Goal: Find specific page/section: Find specific page/section

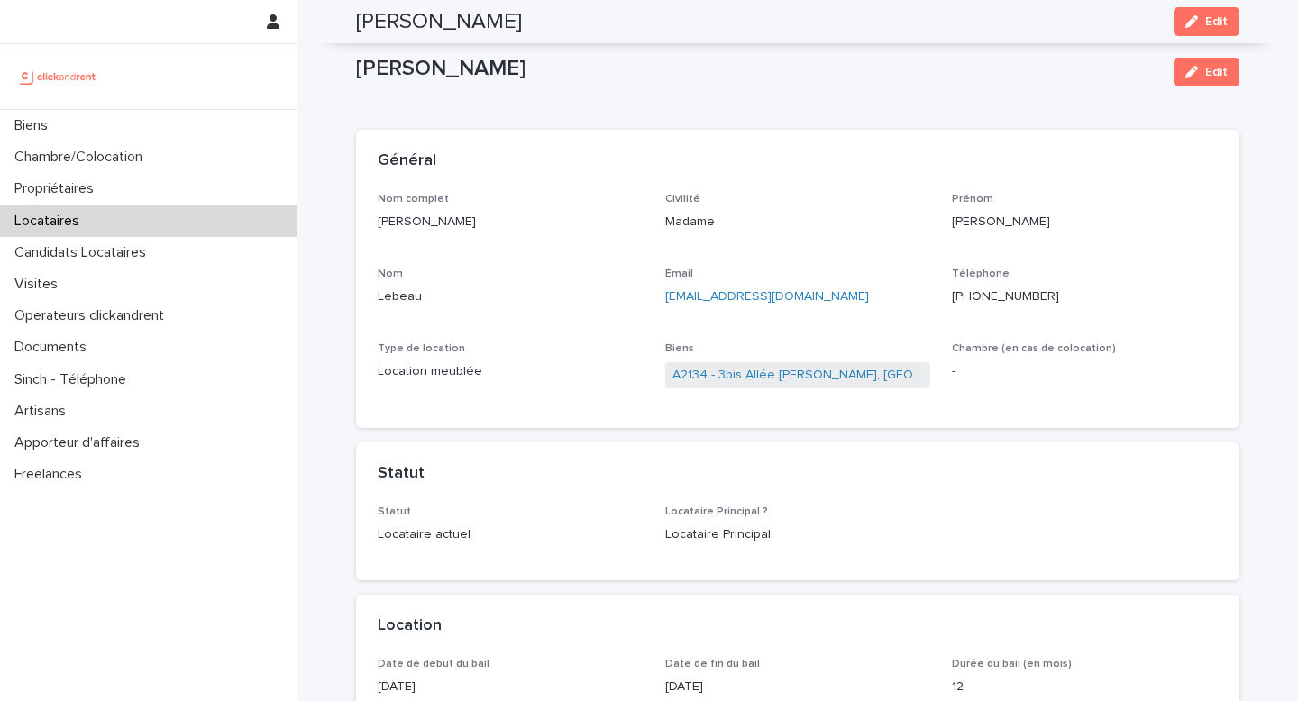
scroll to position [1900, 0]
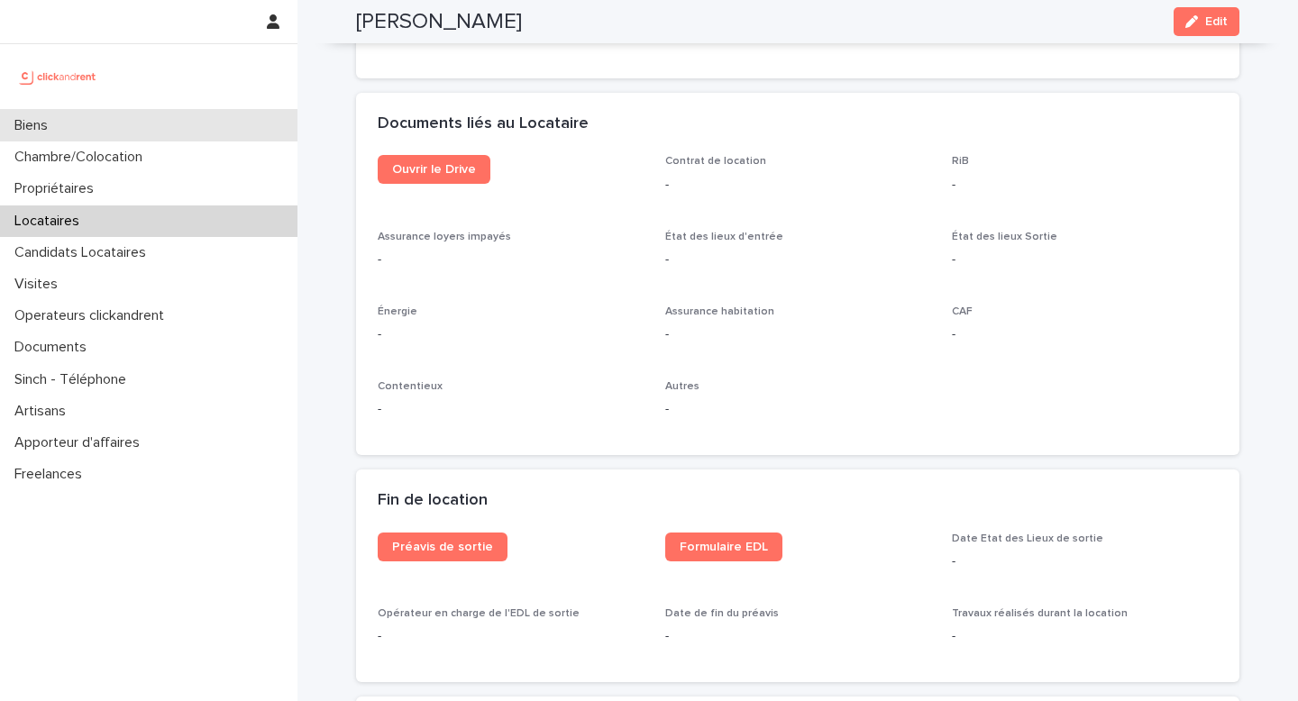
click at [119, 127] on div "Biens" at bounding box center [148, 126] width 297 height 32
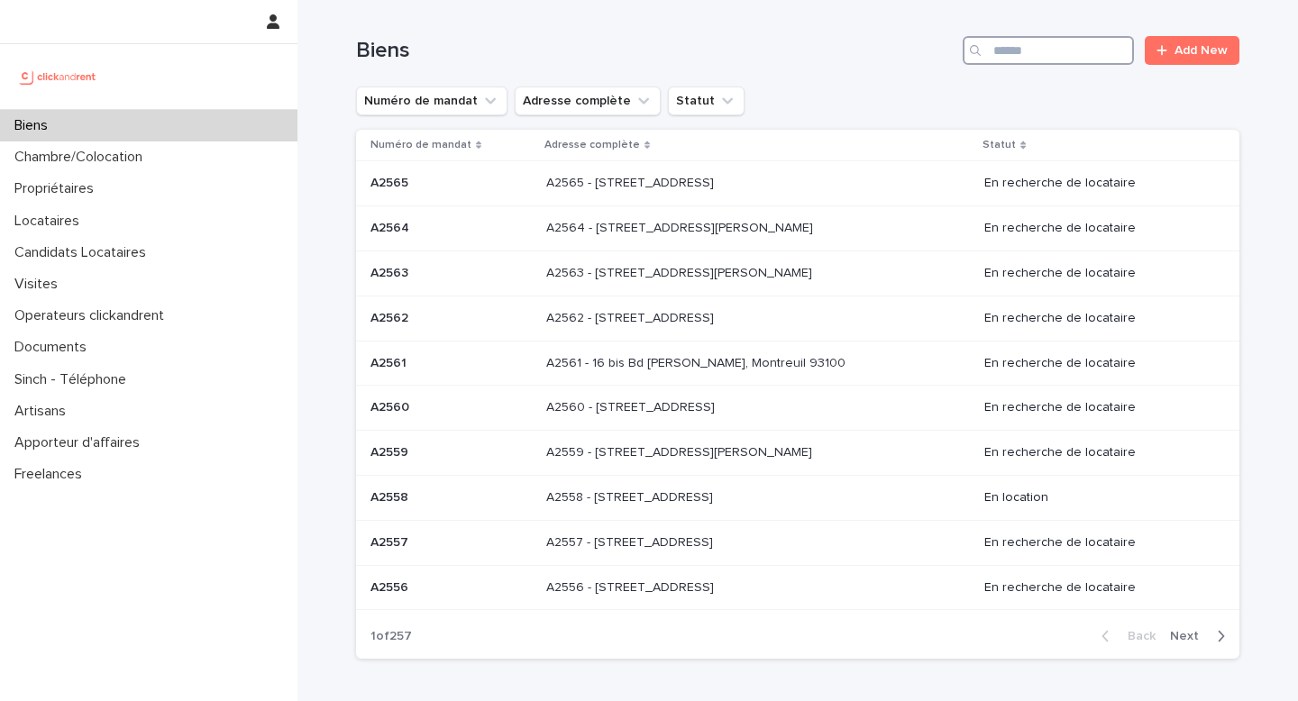
click at [1030, 46] on input "Search" at bounding box center [1047, 50] width 171 height 29
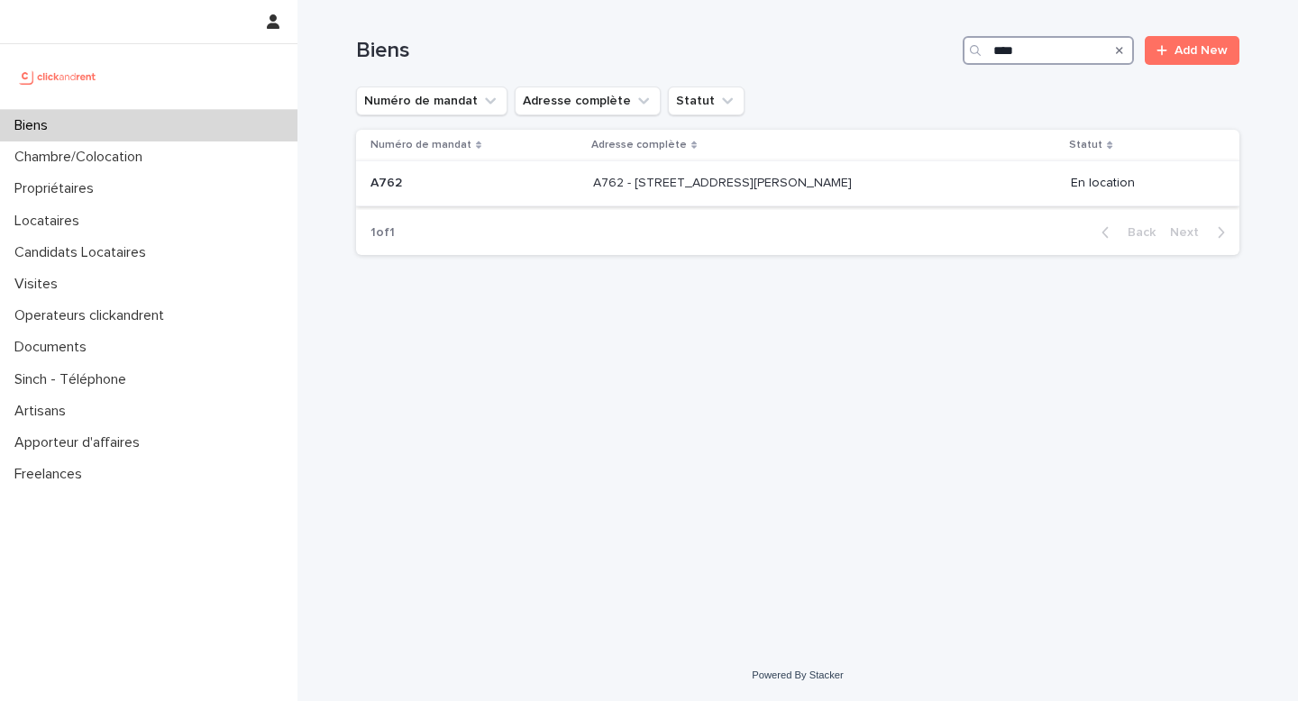
type input "****"
click at [947, 178] on div "A762 - [STREET_ADDRESS][PERSON_NAME] A762 - [STREET_ADDRESS][PERSON_NAME]" at bounding box center [825, 184] width 464 height 30
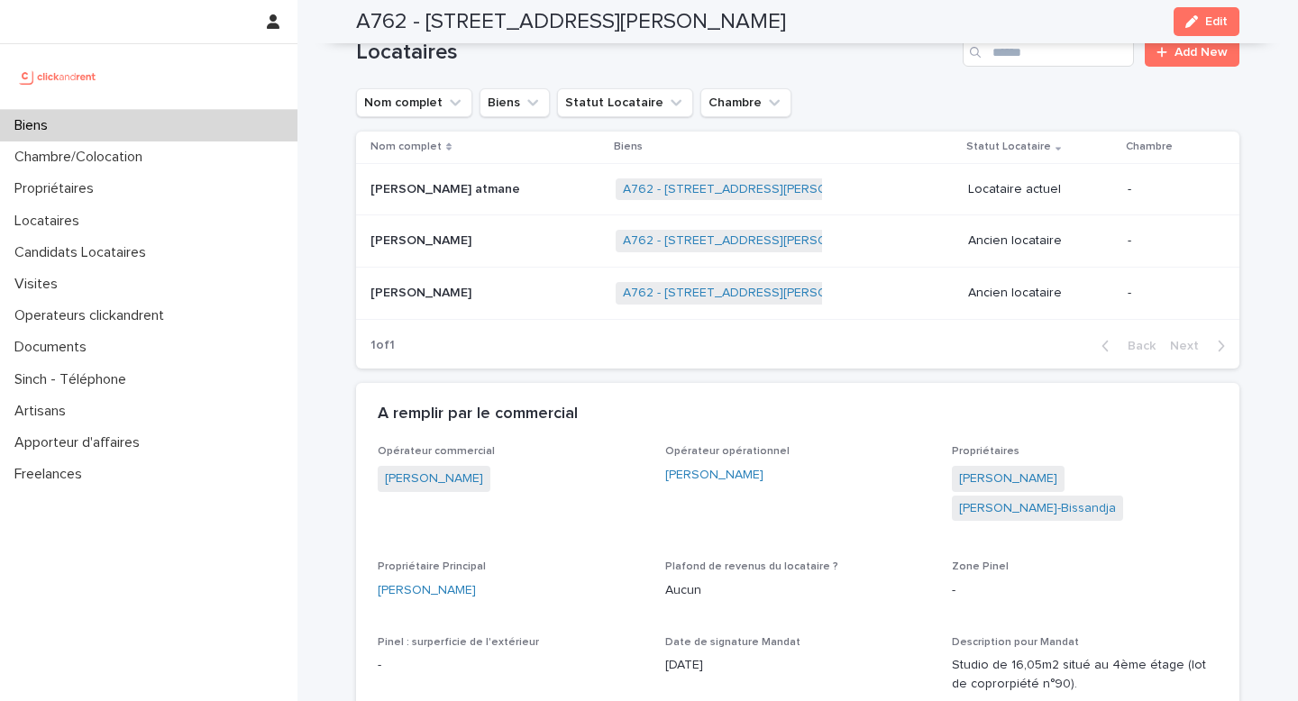
scroll to position [800, 0]
click at [935, 197] on div "A762 - [STREET_ADDRESS][PERSON_NAME] + 0" at bounding box center [784, 190] width 338 height 37
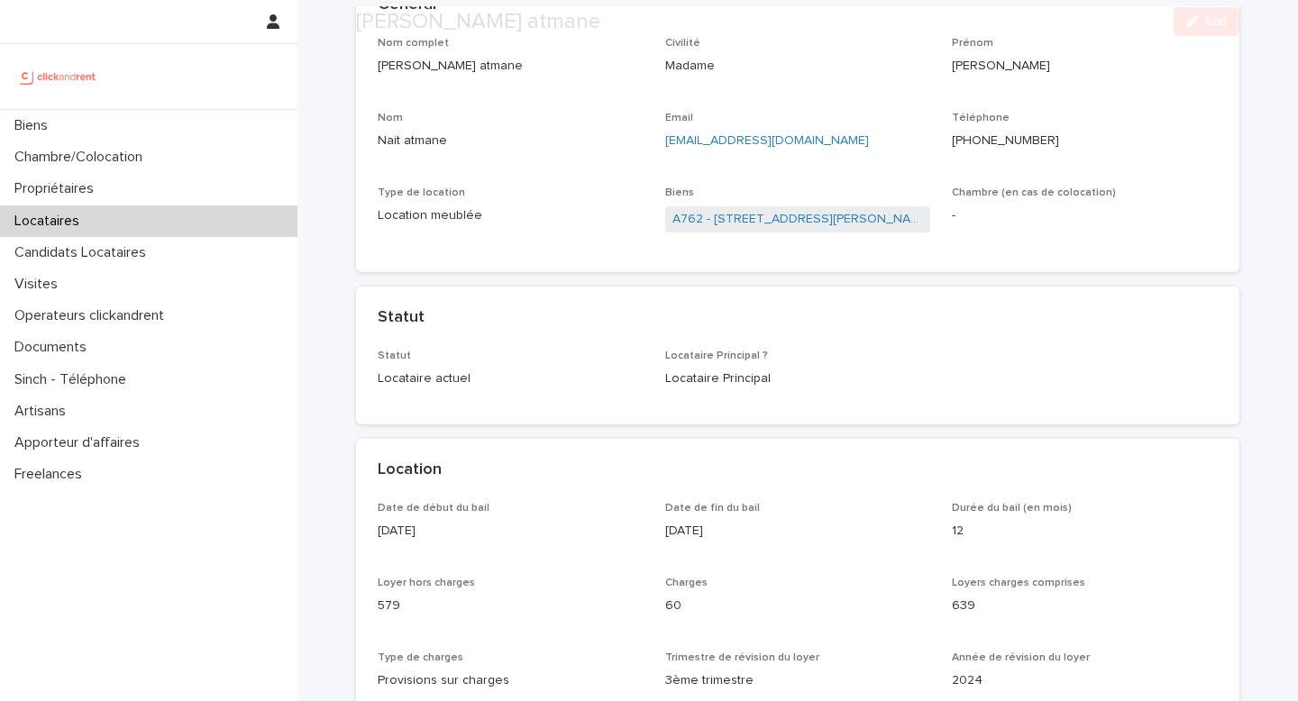
scroll to position [158, 0]
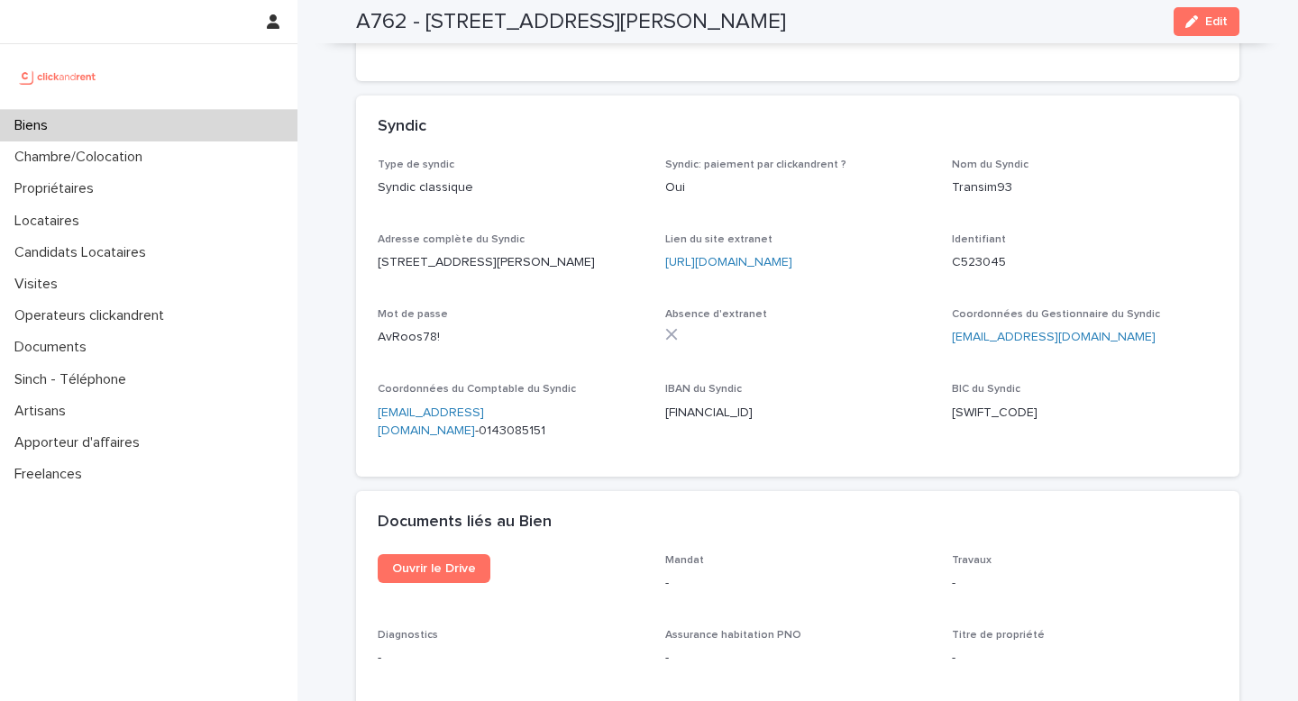
scroll to position [6047, 0]
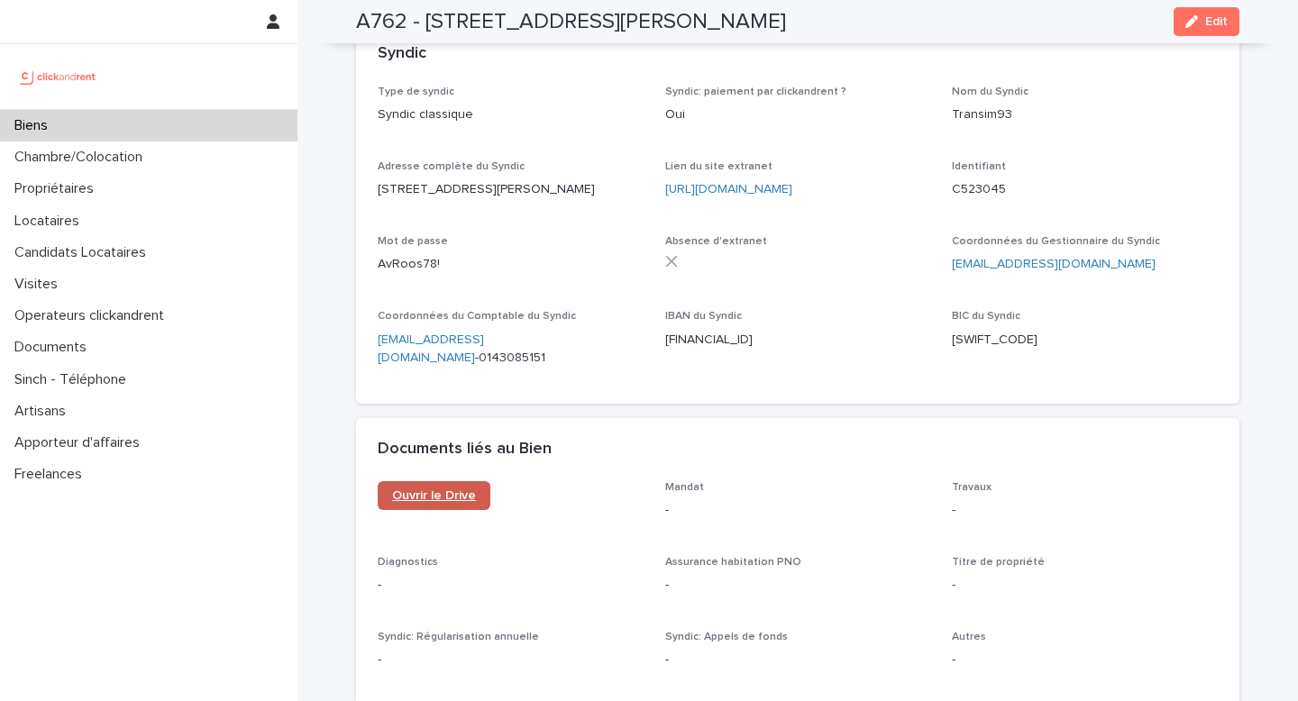
click at [435, 481] on link "Ouvrir le Drive" at bounding box center [434, 495] width 113 height 29
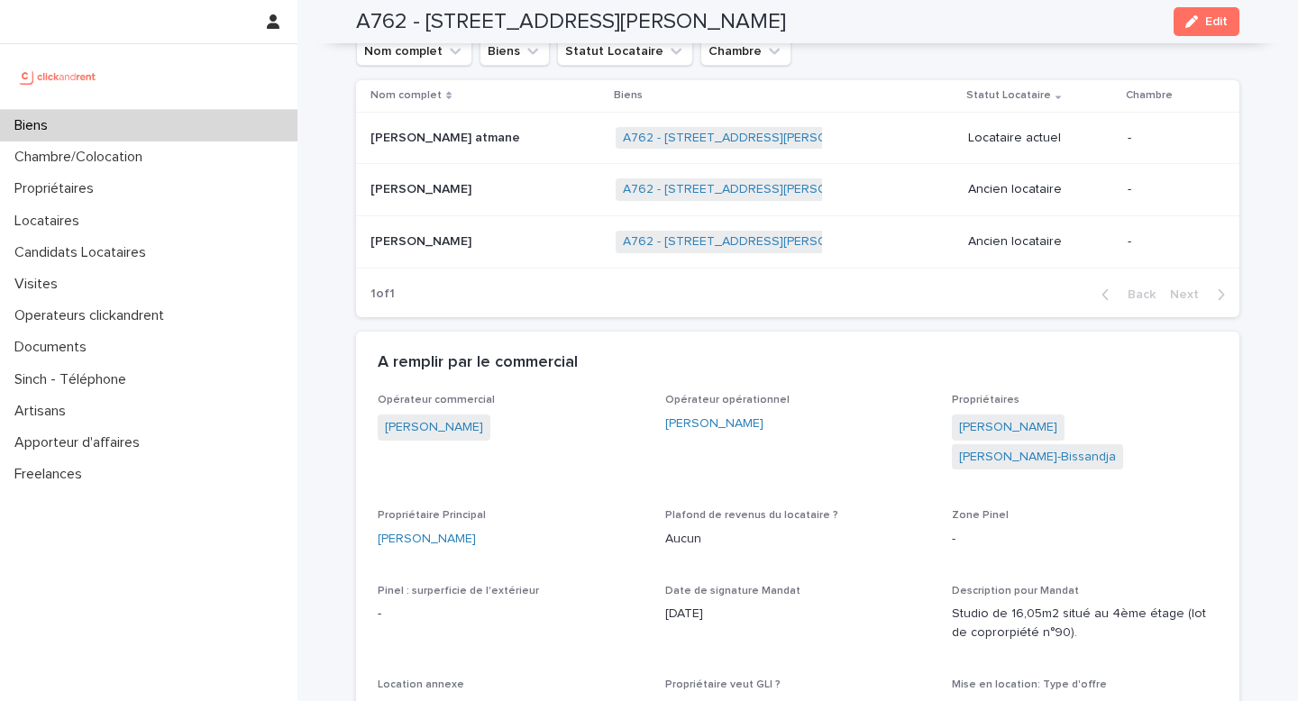
scroll to position [850, 0]
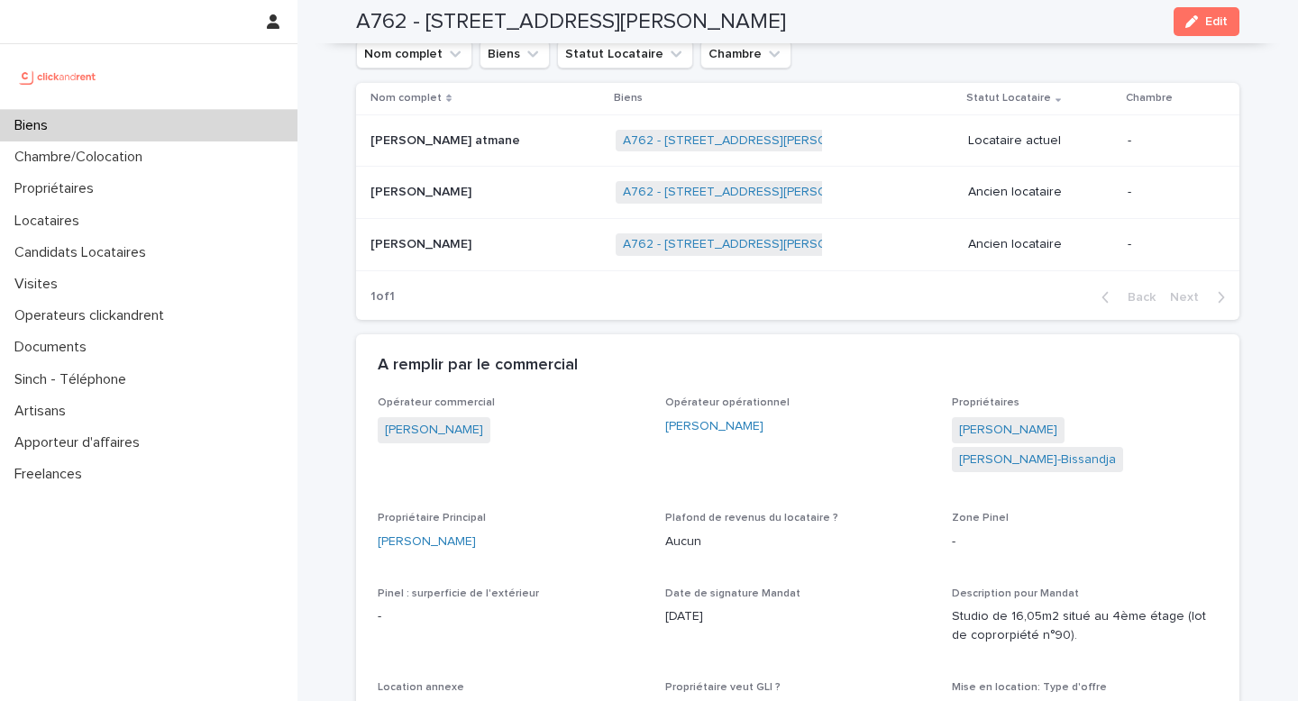
click at [442, 145] on p "Yasmine Nait atmane" at bounding box center [446, 139] width 153 height 19
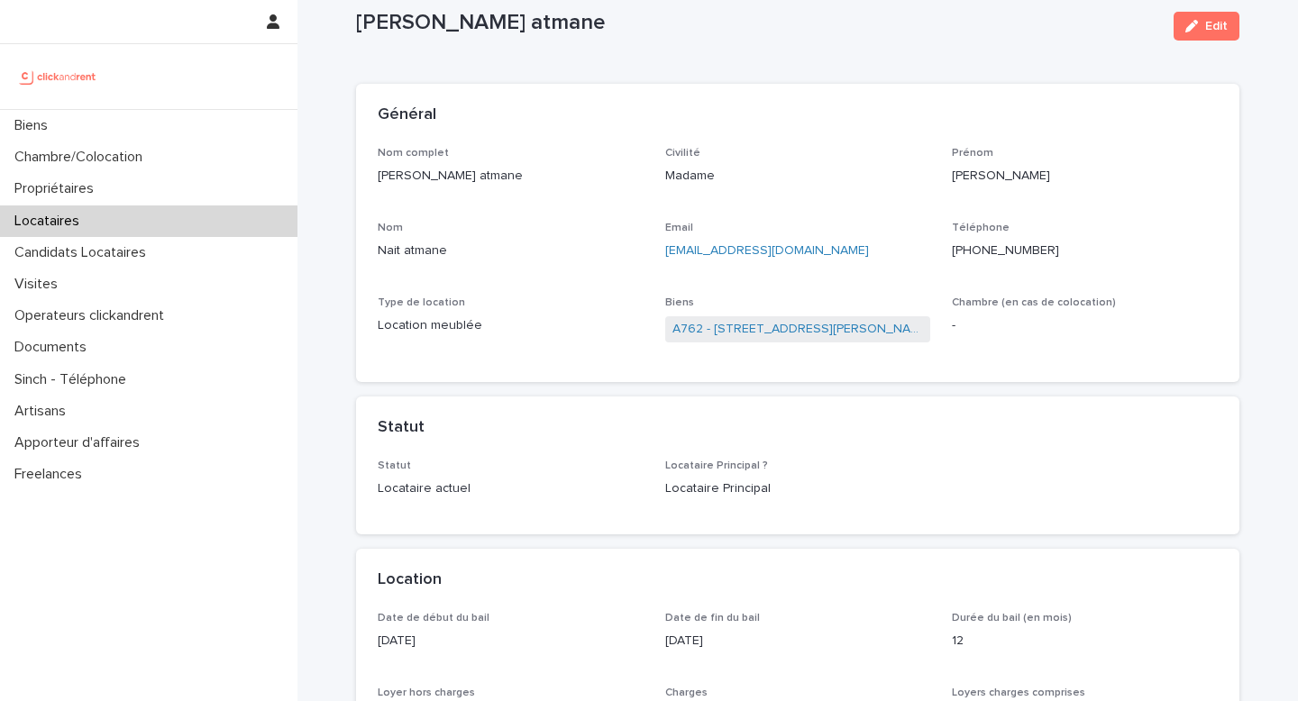
scroll to position [48, 0]
